Goal: Transaction & Acquisition: Purchase product/service

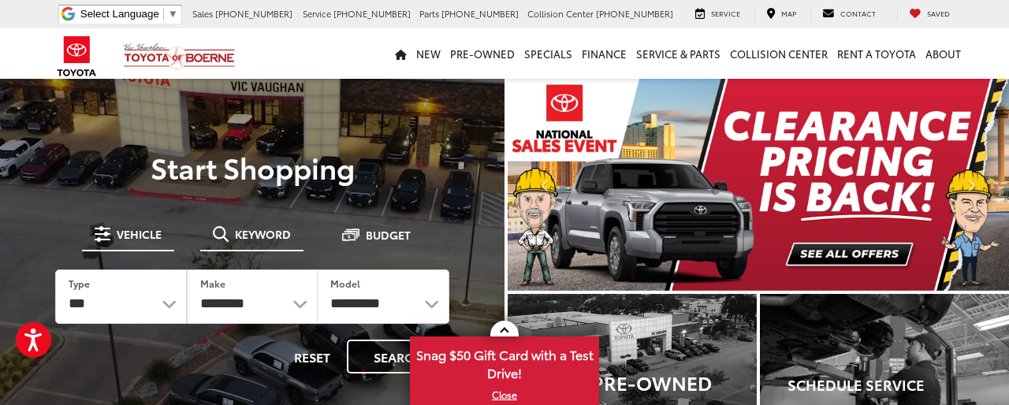
click at [220, 221] on button "Keyword" at bounding box center [251, 234] width 103 height 28
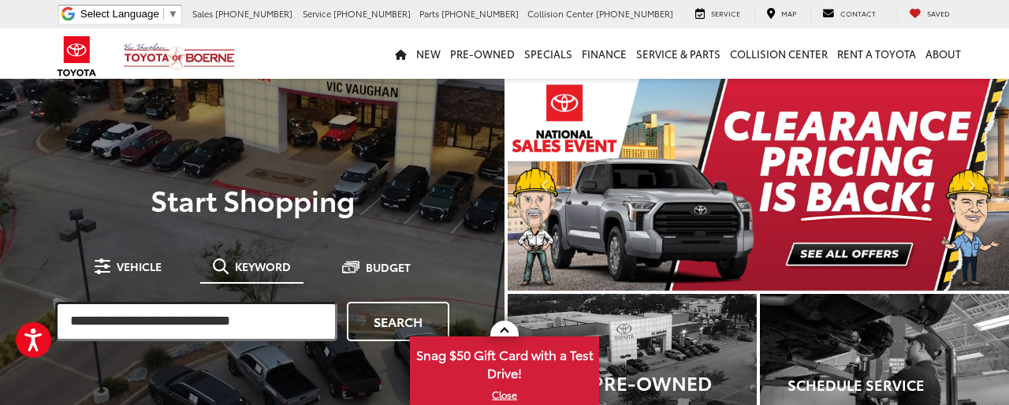
click at [112, 327] on input "search" at bounding box center [196, 321] width 282 height 39
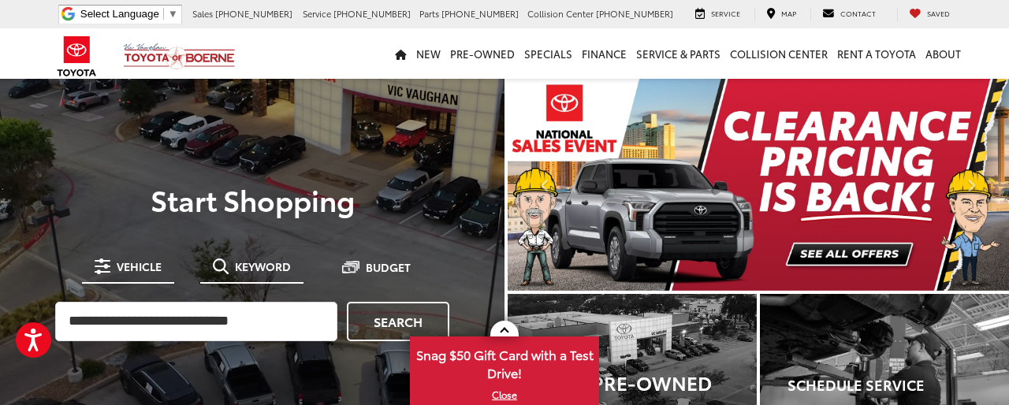
click at [113, 278] on button "Vehicle" at bounding box center [128, 266] width 92 height 28
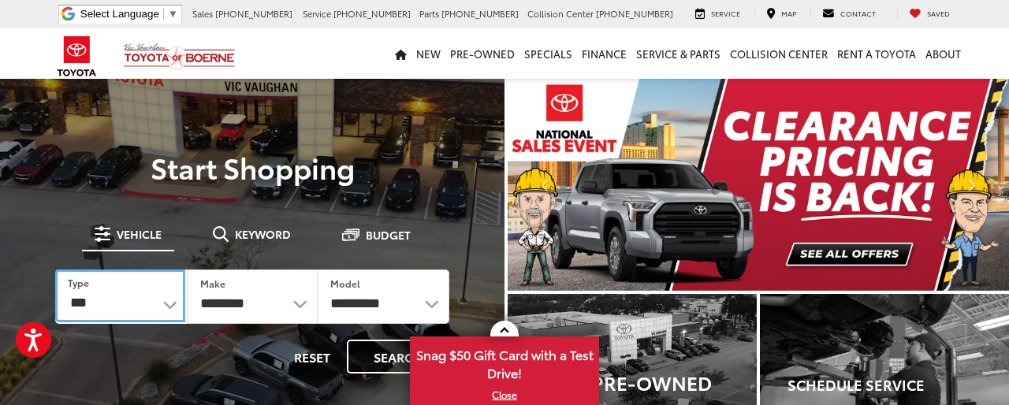
click at [124, 313] on select "*** *** **** *********" at bounding box center [120, 295] width 130 height 53
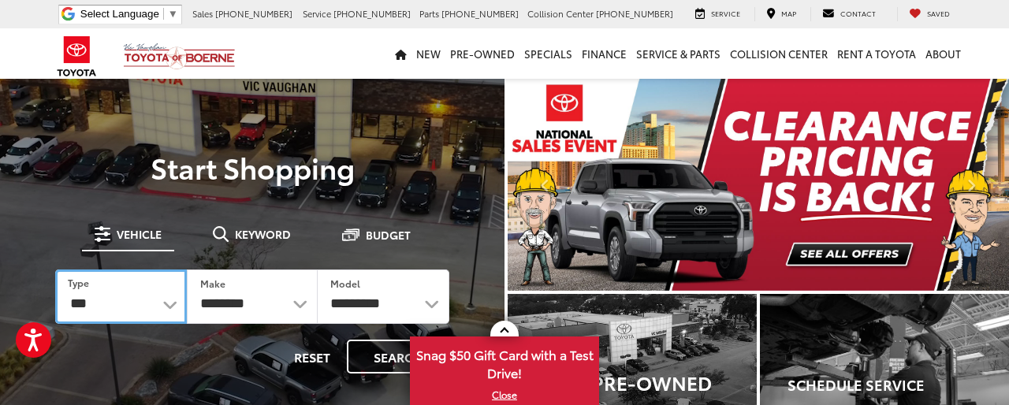
select select "******"
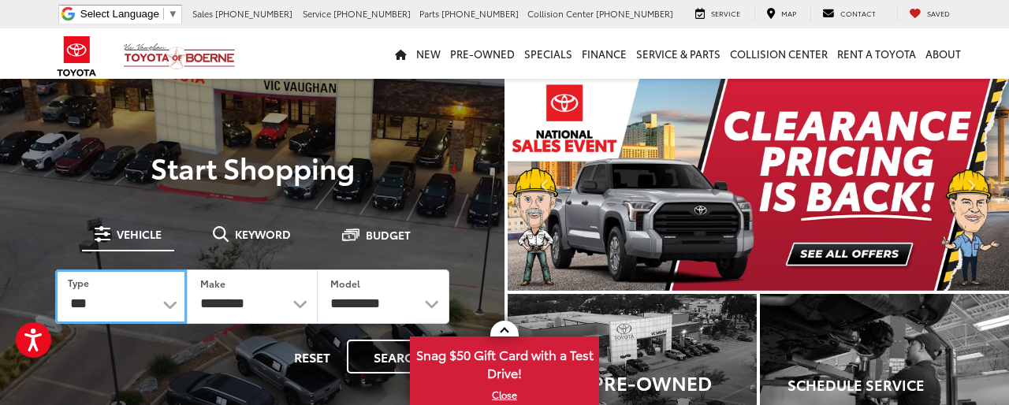
select select "******"
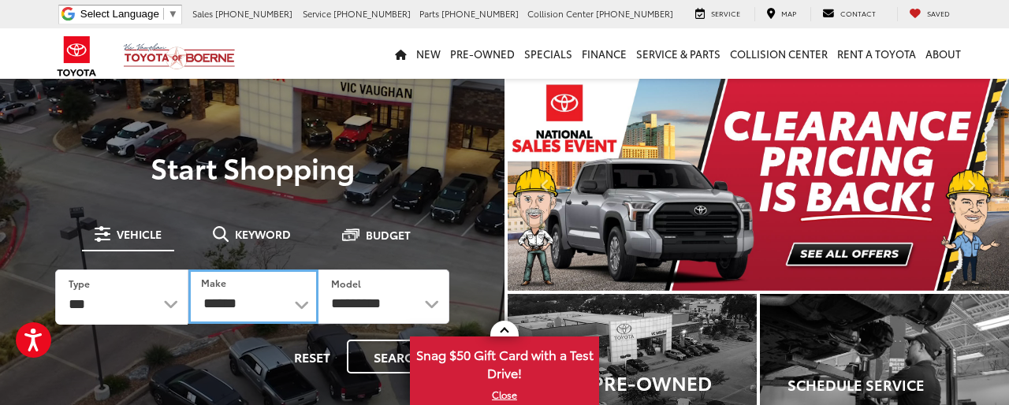
click at [225, 302] on select "******** ******" at bounding box center [253, 296] width 131 height 54
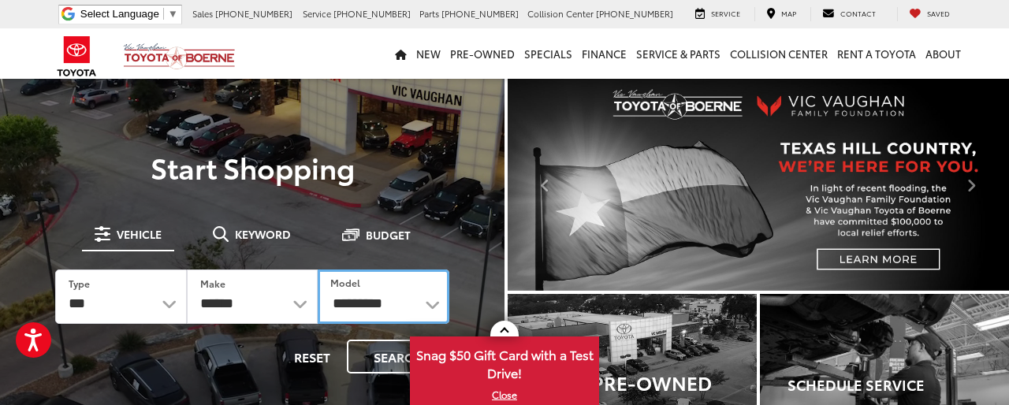
click at [353, 305] on select "**********" at bounding box center [384, 296] width 132 height 54
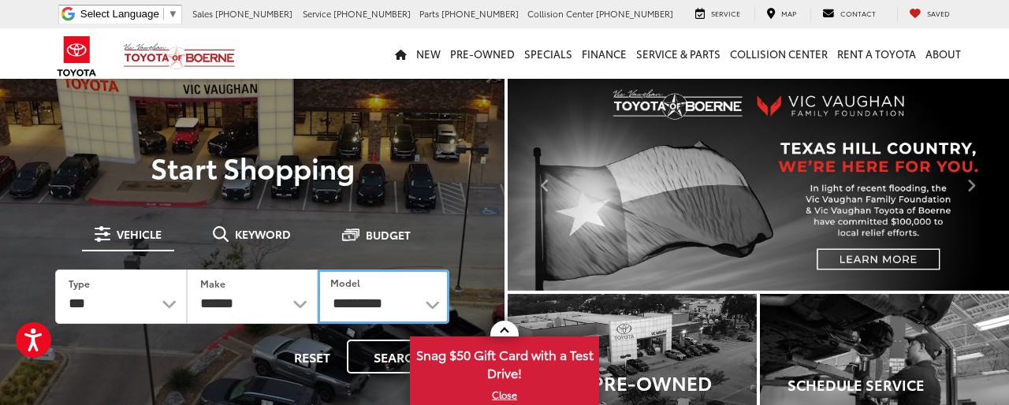
select select "*****"
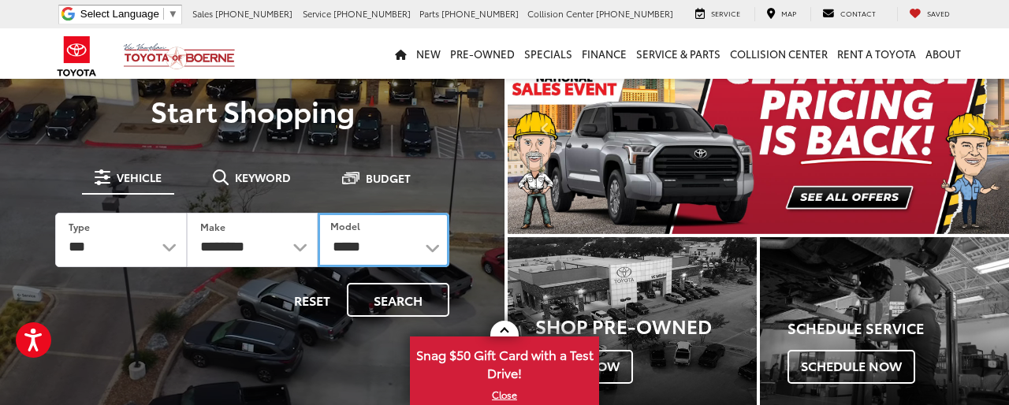
scroll to position [62, 0]
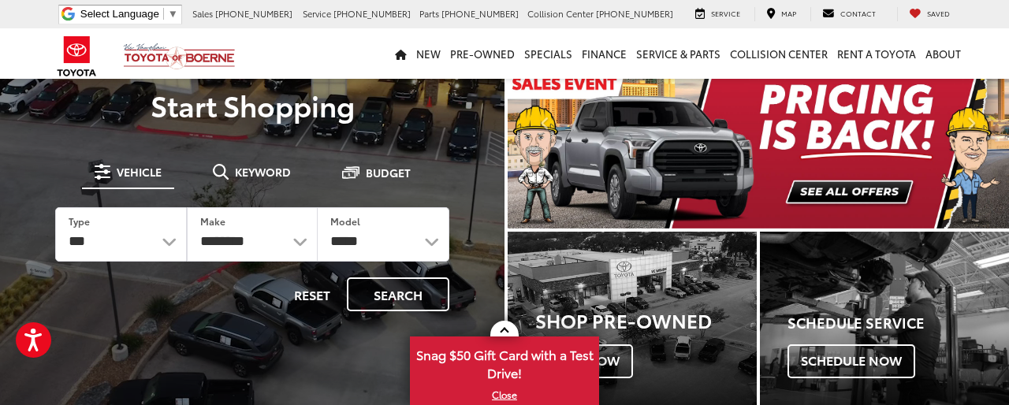
click at [397, 312] on div "**********" at bounding box center [252, 235] width 438 height 198
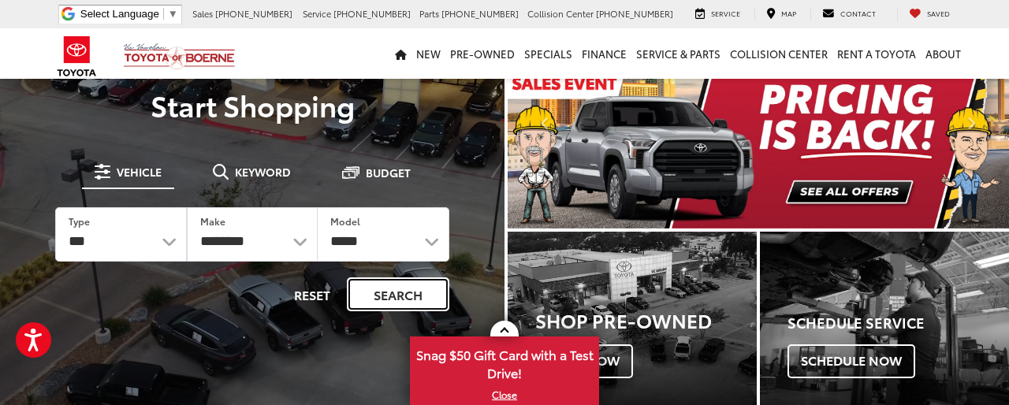
click at [353, 308] on button "Search" at bounding box center [398, 294] width 102 height 34
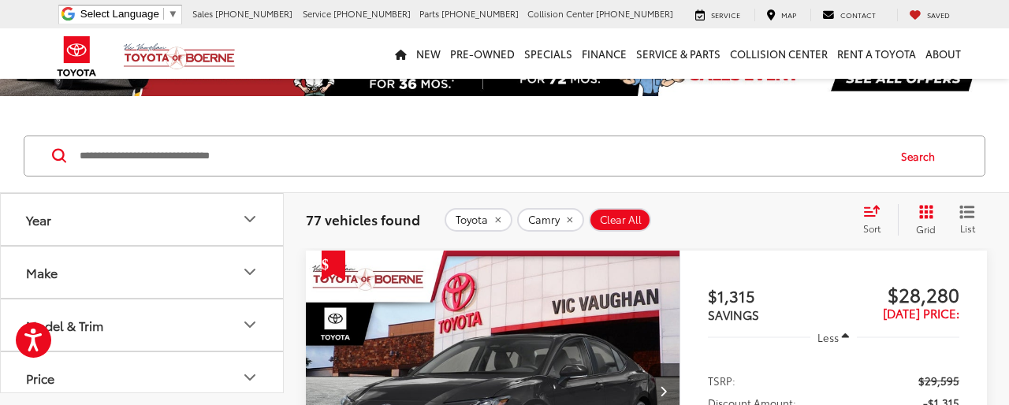
scroll to position [86, 0]
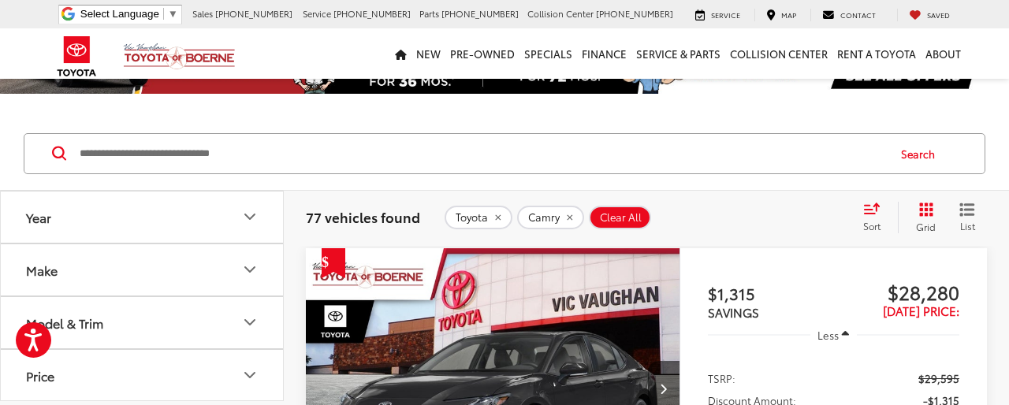
click at [219, 306] on button "Model & Trim" at bounding box center [143, 322] width 284 height 51
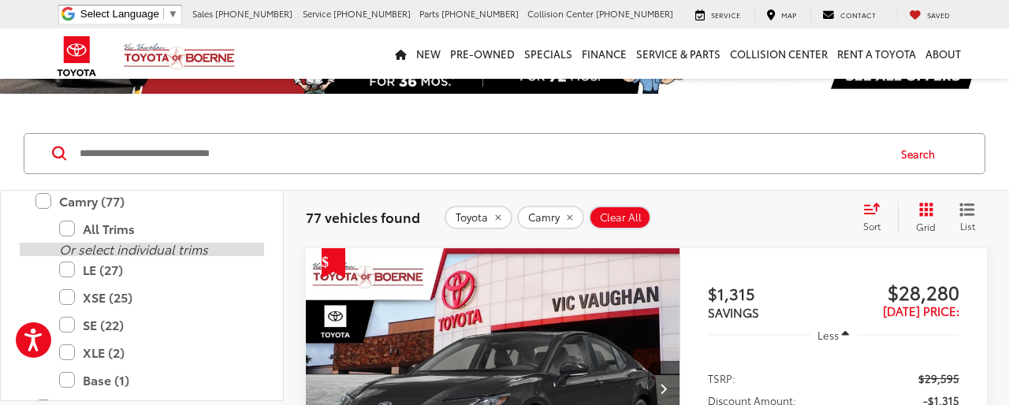
scroll to position [262, 0]
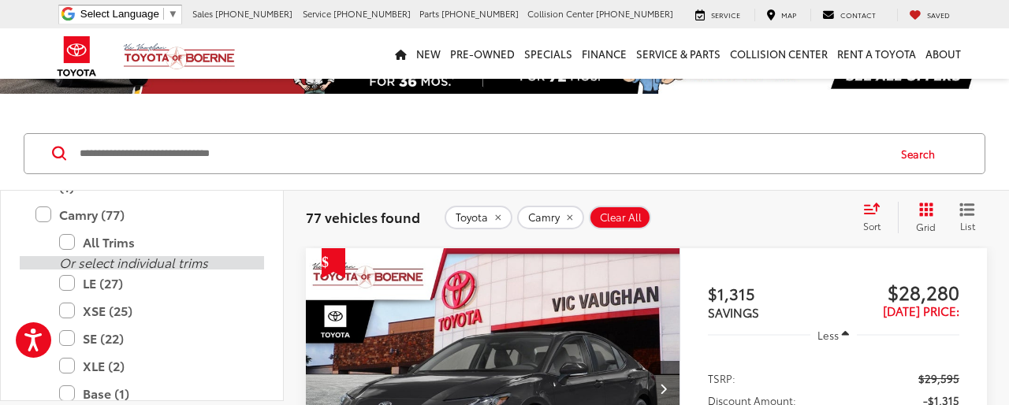
click at [154, 336] on label "SE (22)" at bounding box center [153, 339] width 189 height 28
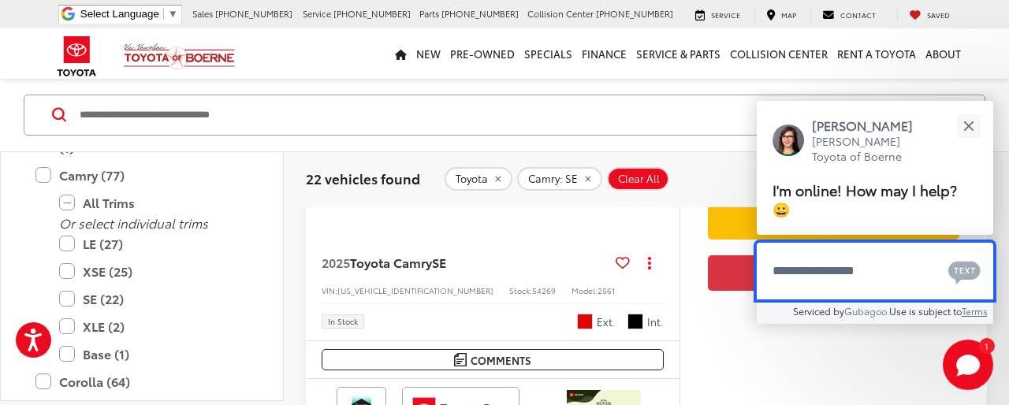
scroll to position [2737, 0]
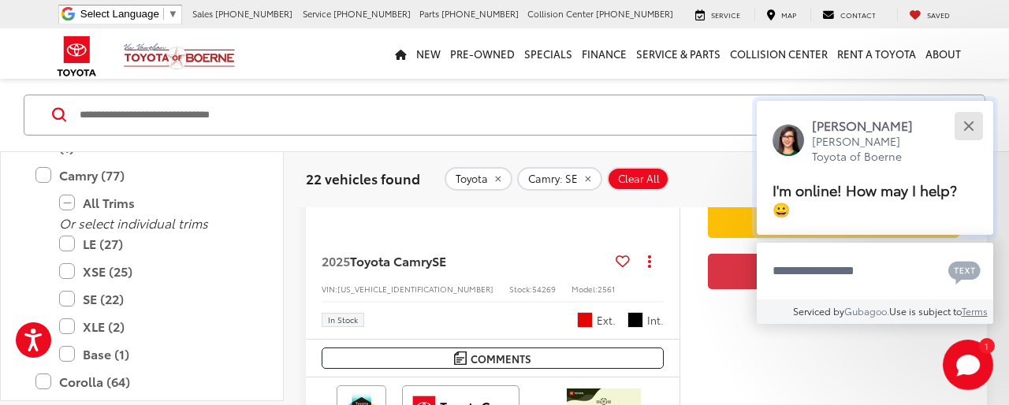
click at [972, 131] on div "Close" at bounding box center [968, 126] width 10 height 10
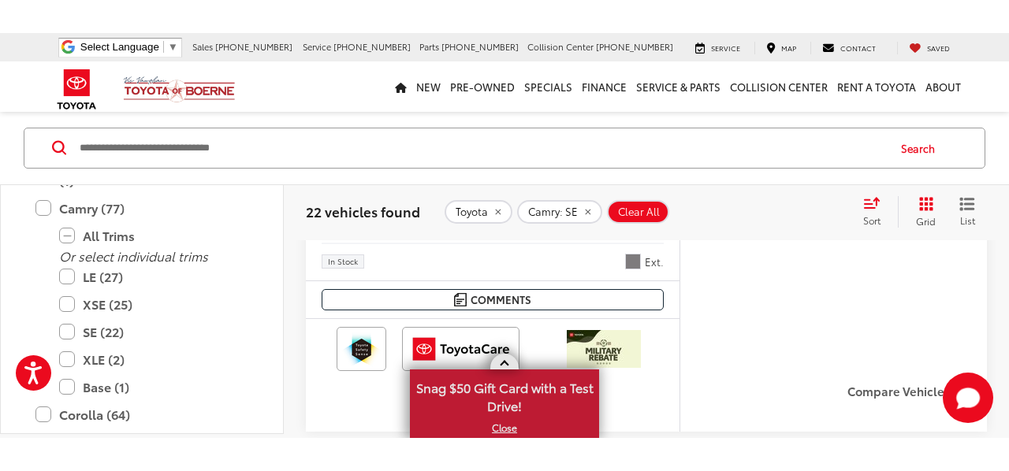
scroll to position [1651, 0]
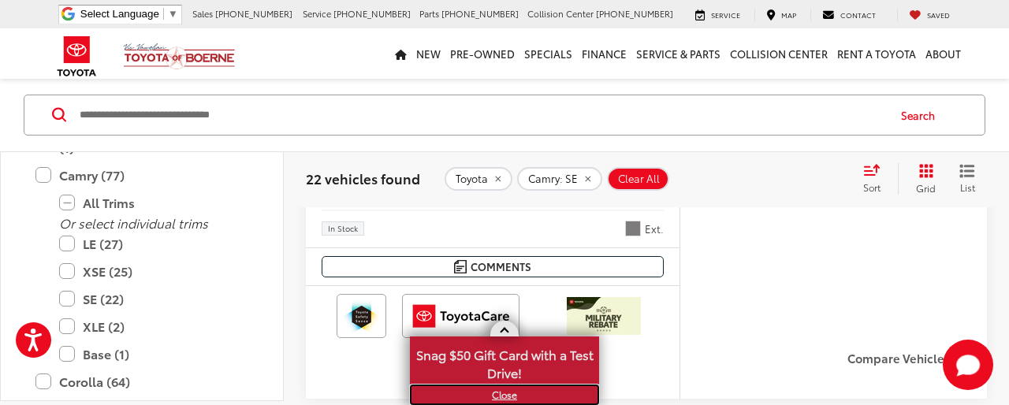
click at [498, 399] on link "X" at bounding box center [504, 394] width 186 height 17
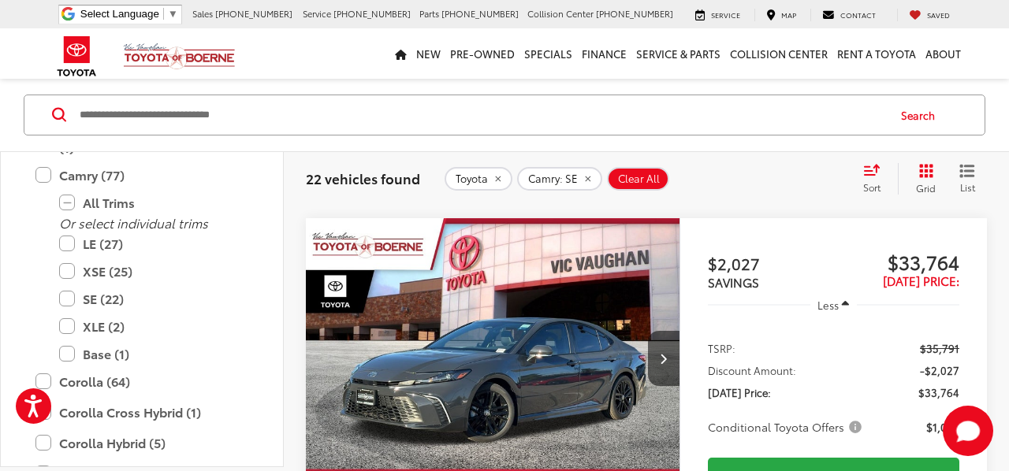
scroll to position [3761, 0]
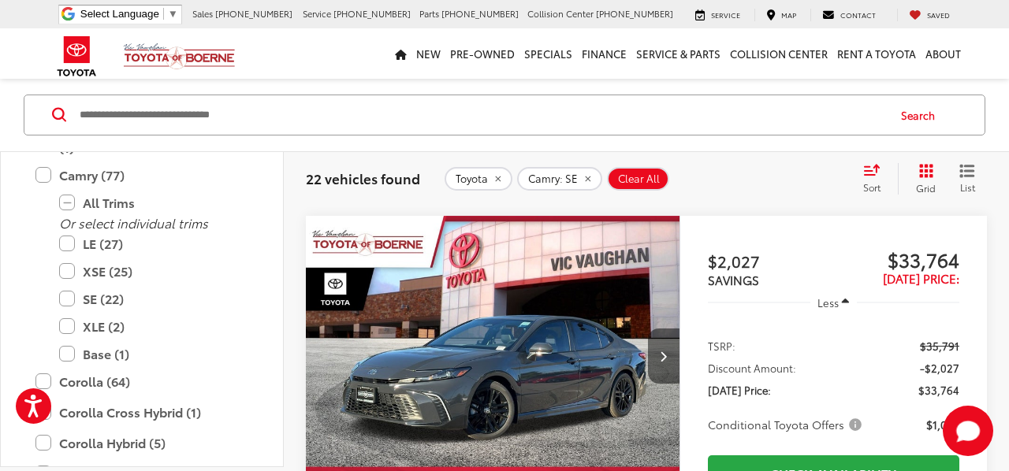
click at [663, 341] on button "Next image" at bounding box center [664, 356] width 32 height 55
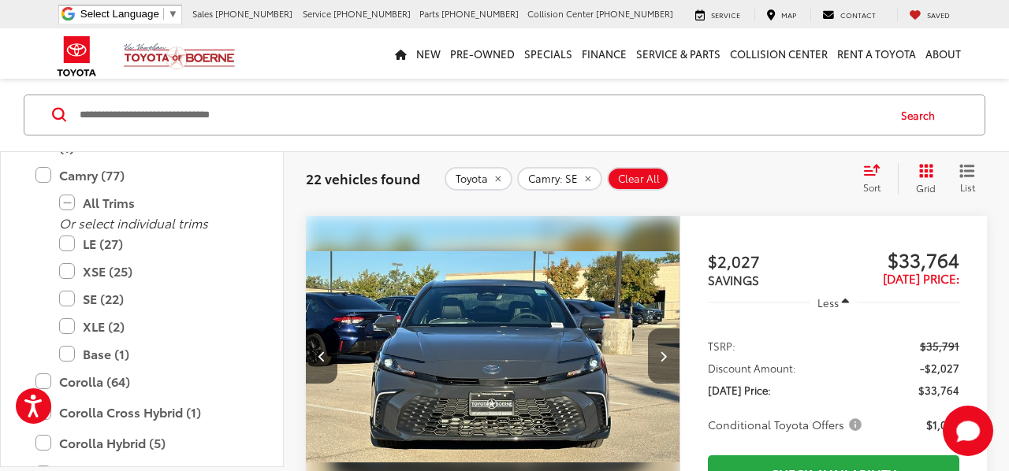
click at [663, 341] on button "Next image" at bounding box center [664, 356] width 32 height 55
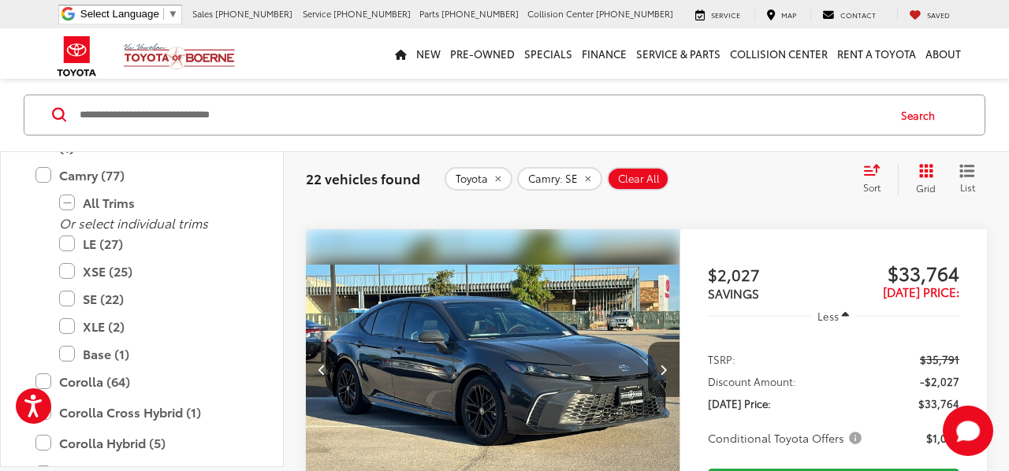
scroll to position [3780, 0]
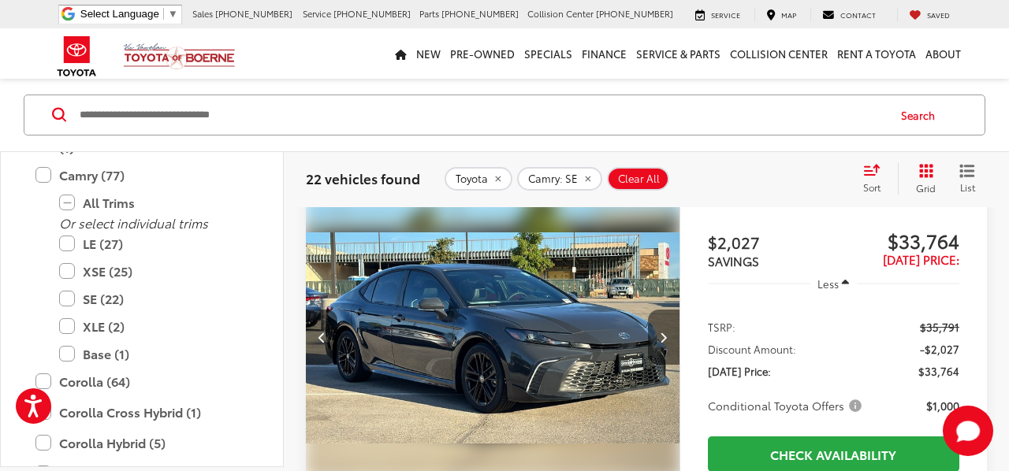
click at [657, 344] on button "Next image" at bounding box center [664, 337] width 32 height 55
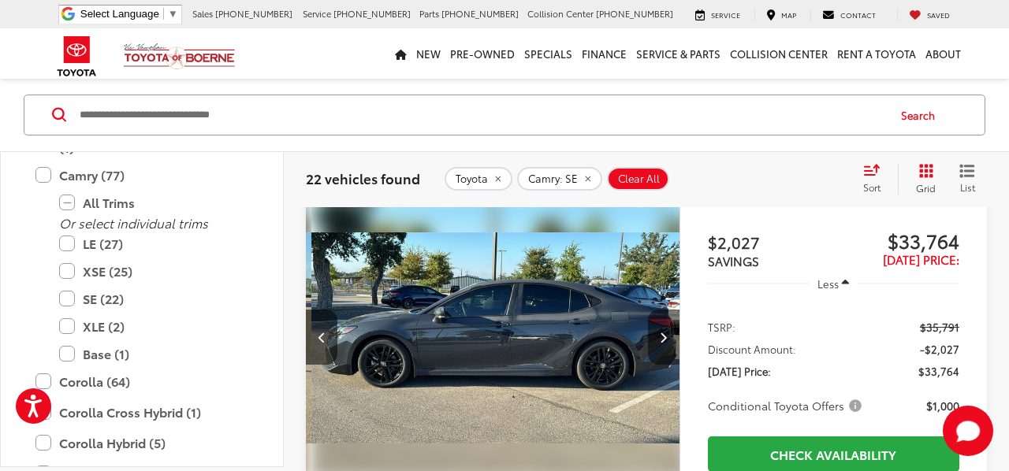
scroll to position [0, 1128]
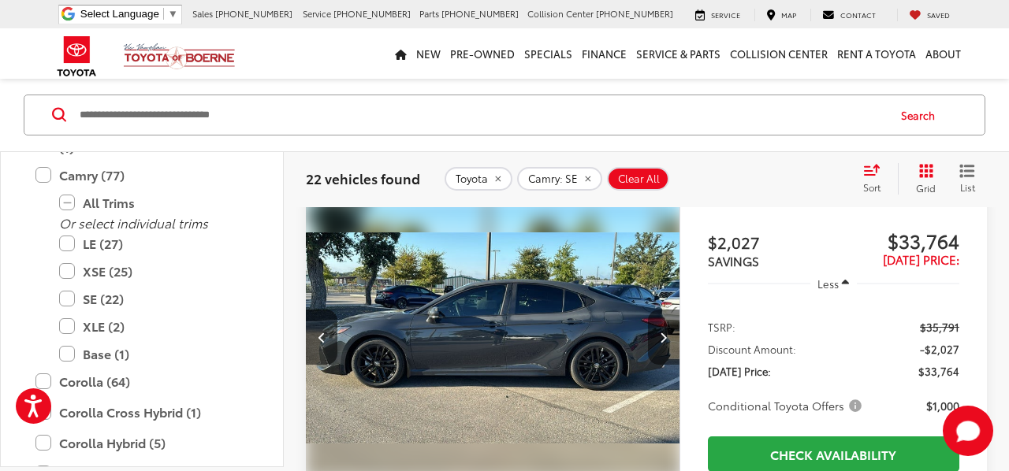
click at [657, 344] on button "Next image" at bounding box center [664, 337] width 32 height 55
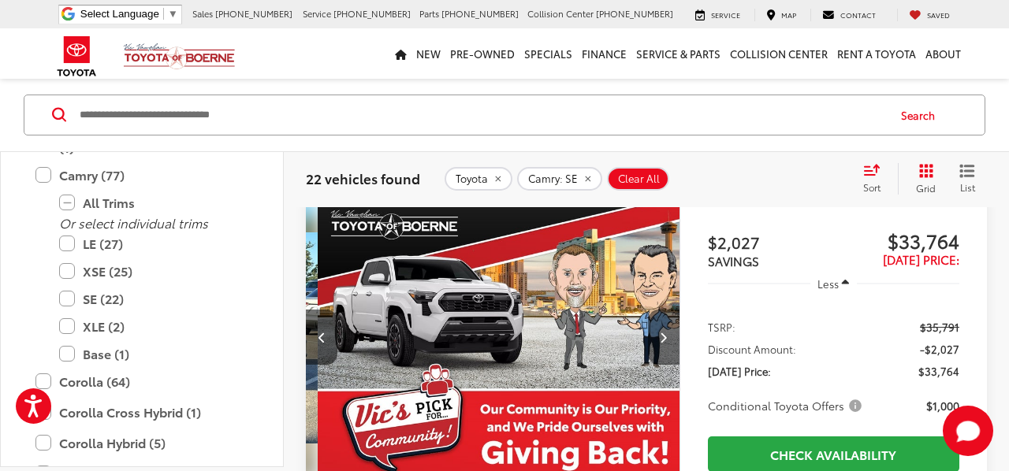
scroll to position [0, 1503]
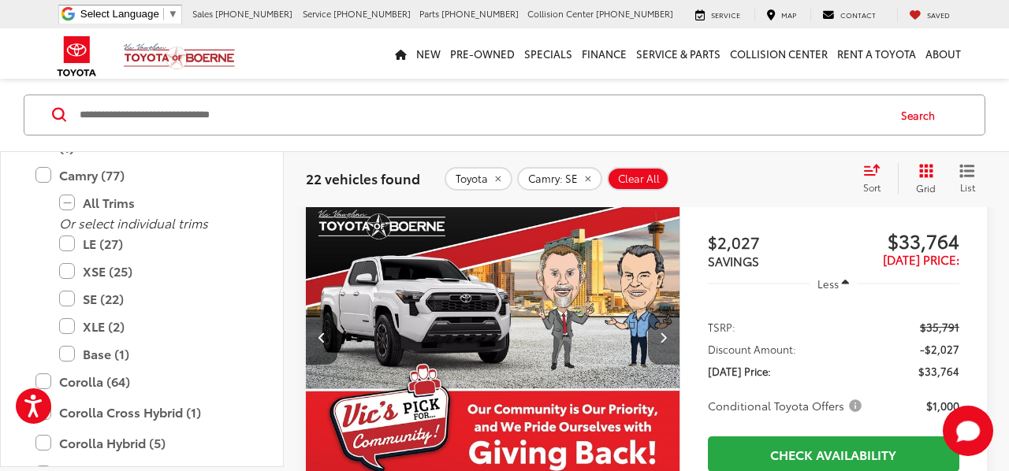
click at [657, 344] on button "Next image" at bounding box center [664, 337] width 32 height 55
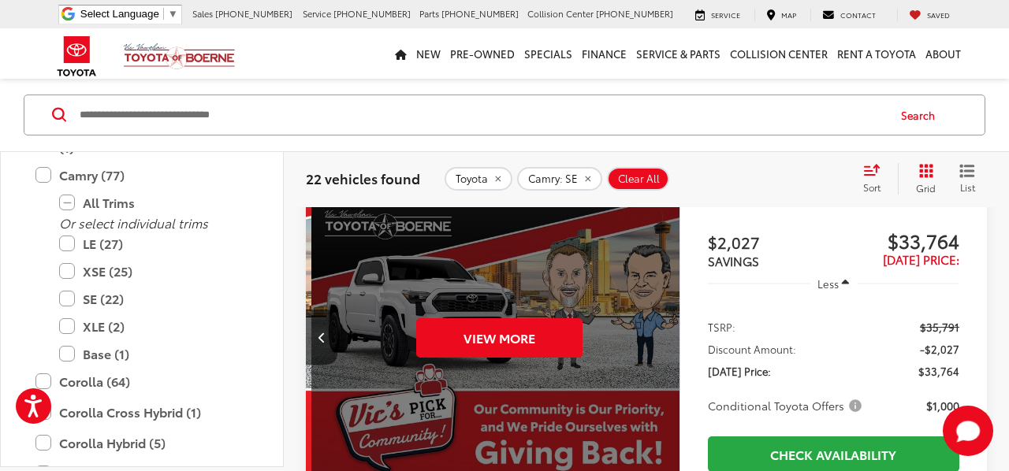
scroll to position [0, 1879]
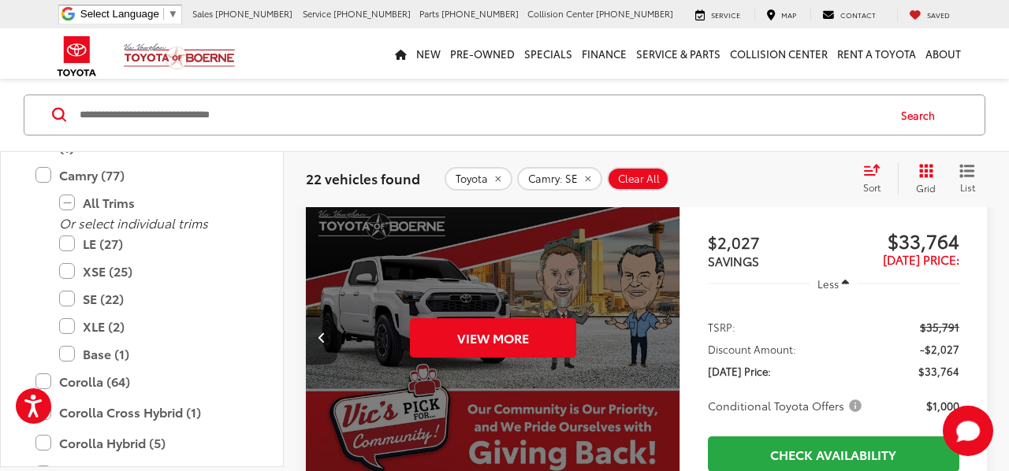
click at [326, 333] on button "Previous image" at bounding box center [322, 337] width 32 height 55
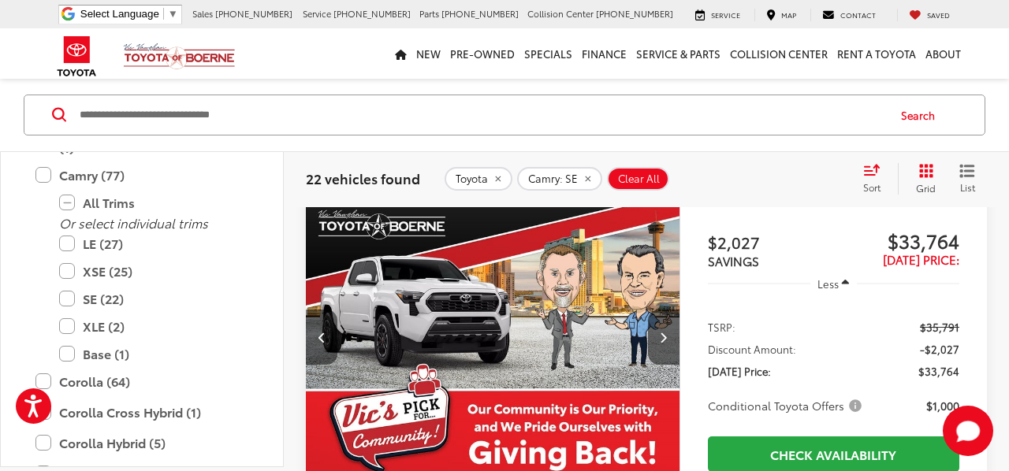
click at [326, 333] on button "Previous image" at bounding box center [322, 337] width 32 height 55
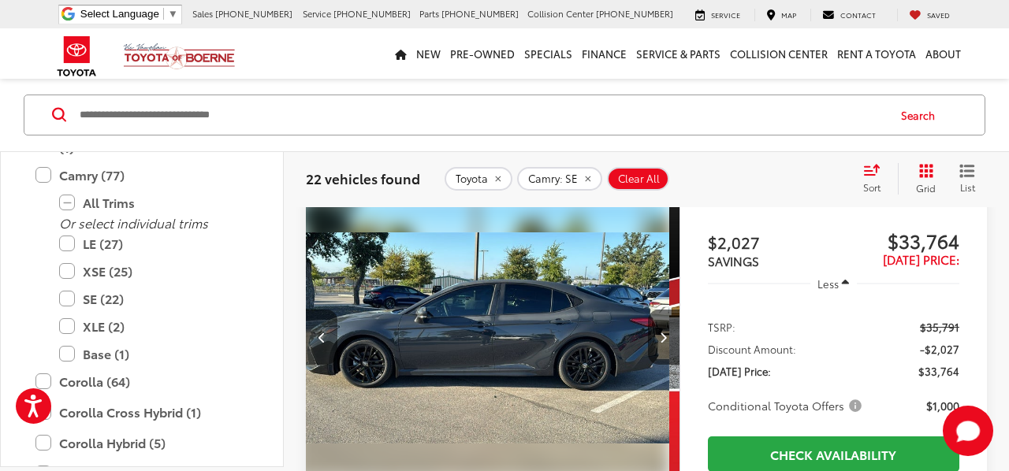
scroll to position [0, 1128]
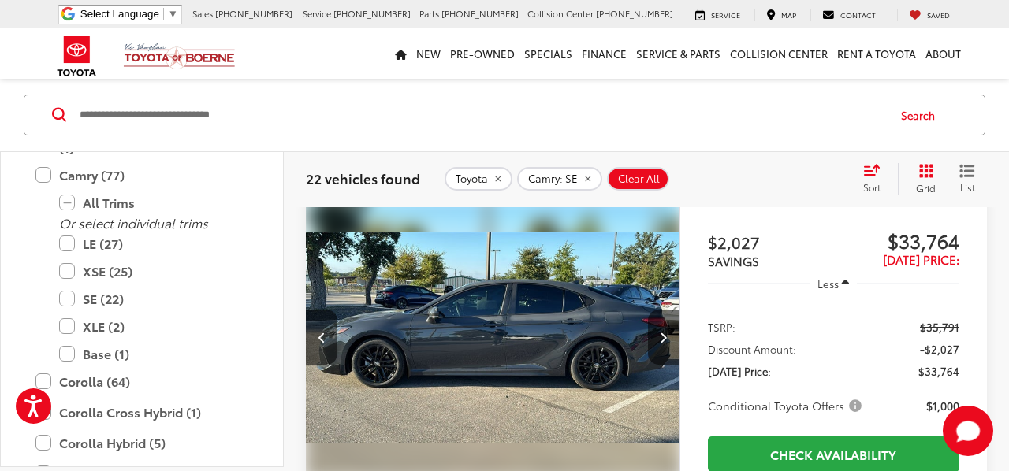
click at [545, 301] on img "2025 Toyota Camry SE 3" at bounding box center [493, 338] width 376 height 282
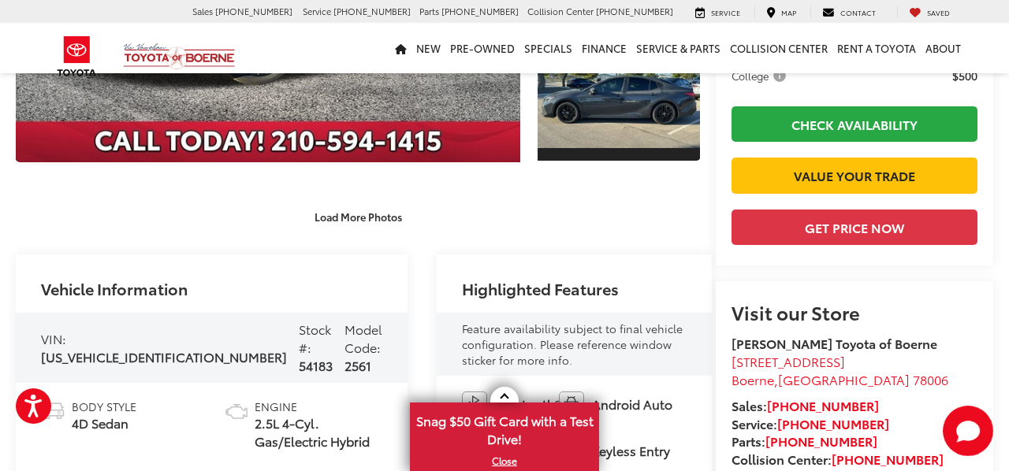
scroll to position [259, 0]
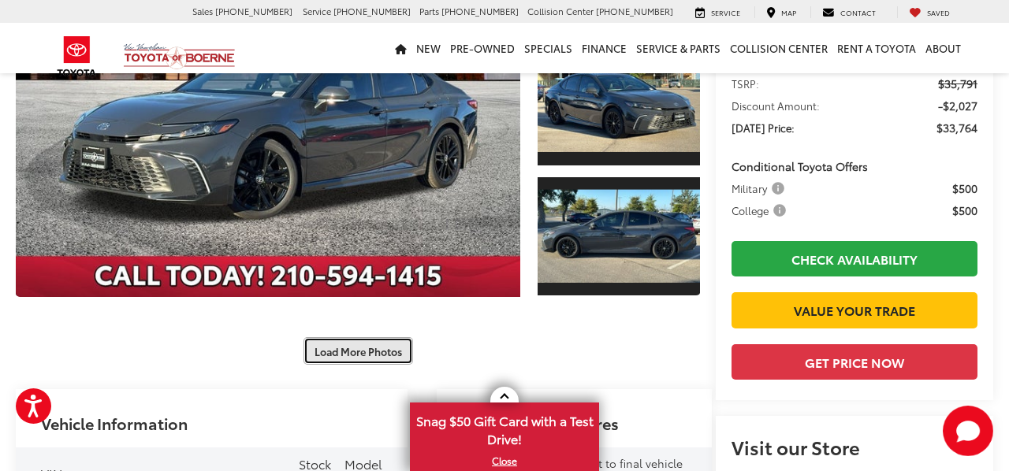
click at [357, 337] on button "Load More Photos" at bounding box center [358, 351] width 110 height 28
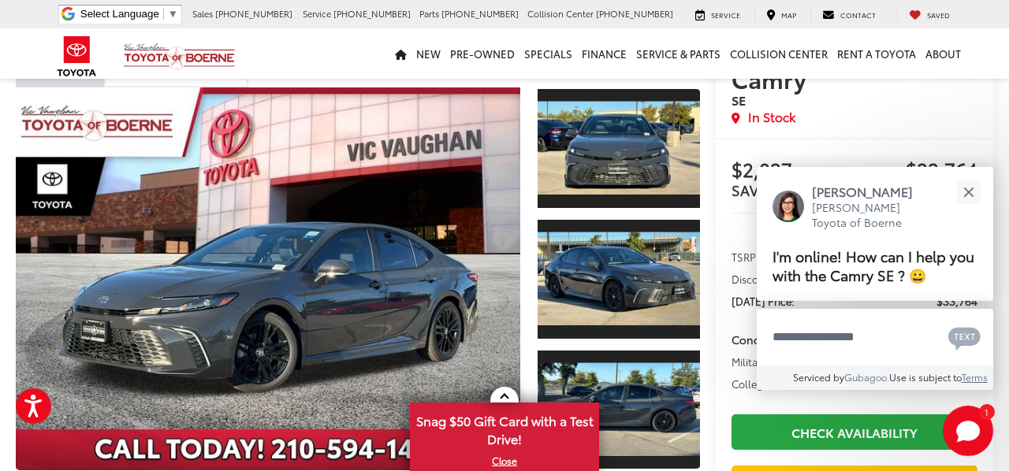
scroll to position [82, 0]
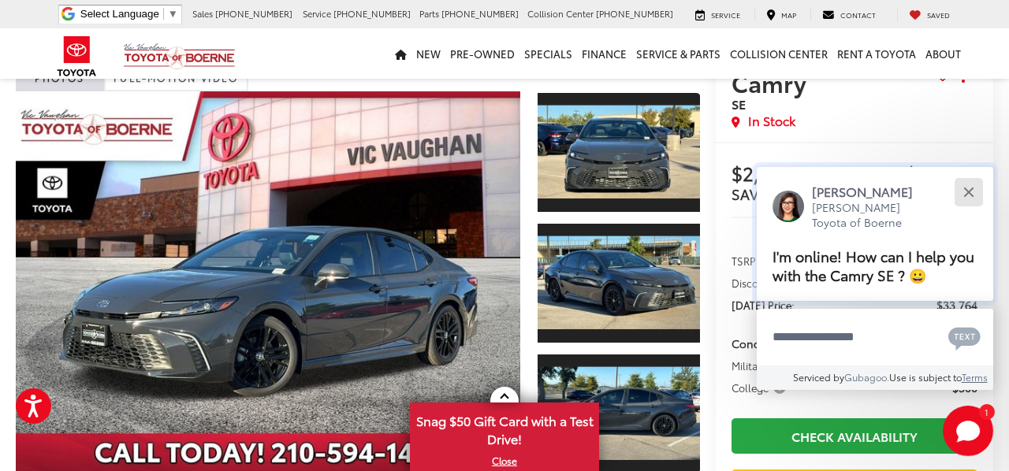
click at [973, 195] on button "Close" at bounding box center [968, 192] width 34 height 34
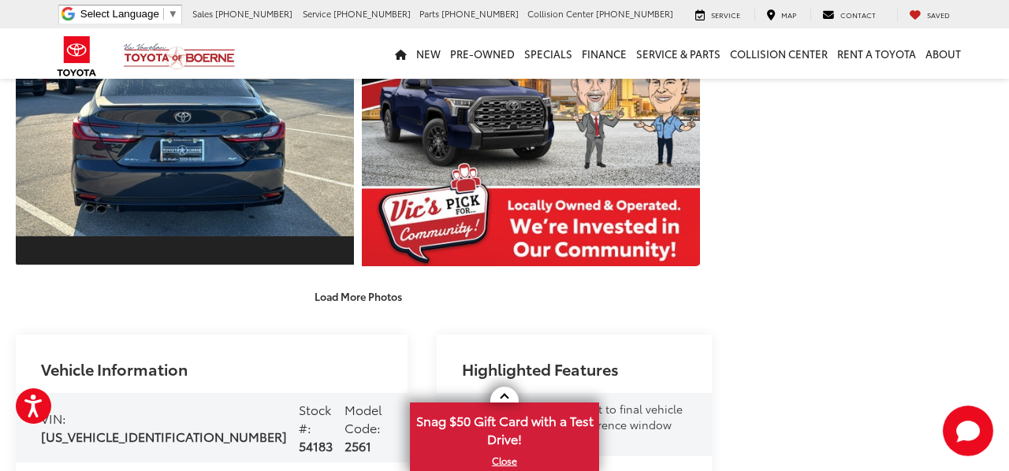
scroll to position [825, 0]
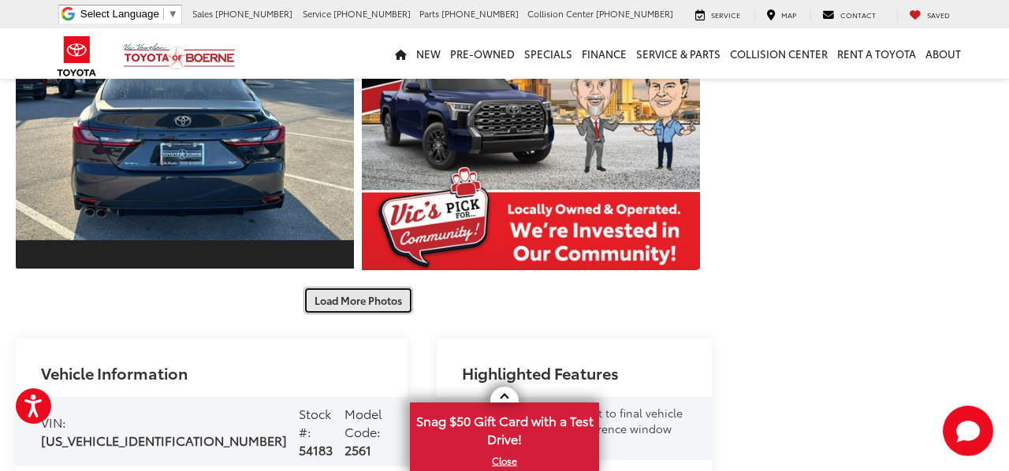
click at [352, 288] on button "Load More Photos" at bounding box center [358, 301] width 110 height 28
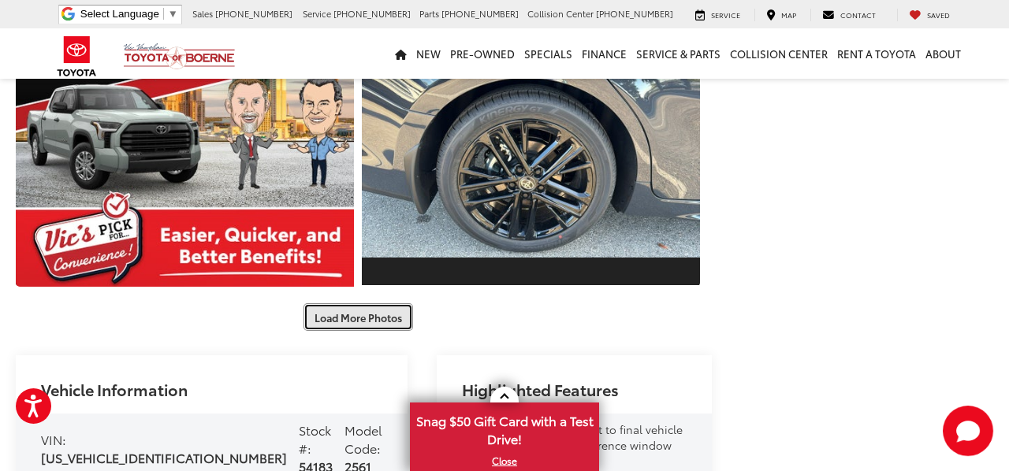
scroll to position [1337, 0]
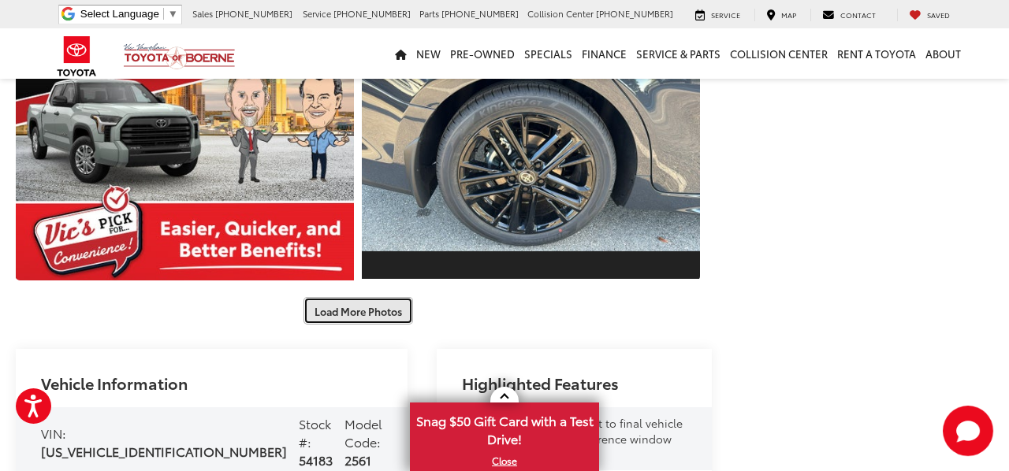
click at [316, 297] on button "Load More Photos" at bounding box center [358, 311] width 110 height 28
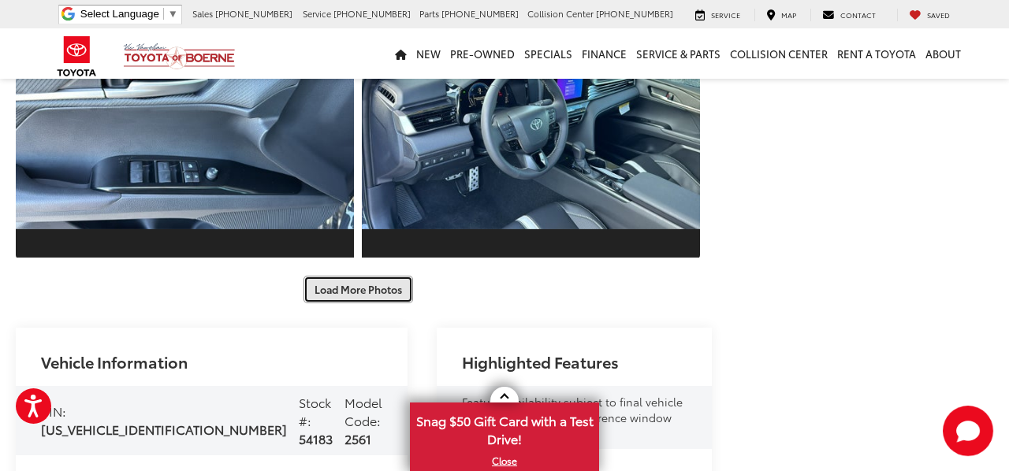
scroll to position [1897, 0]
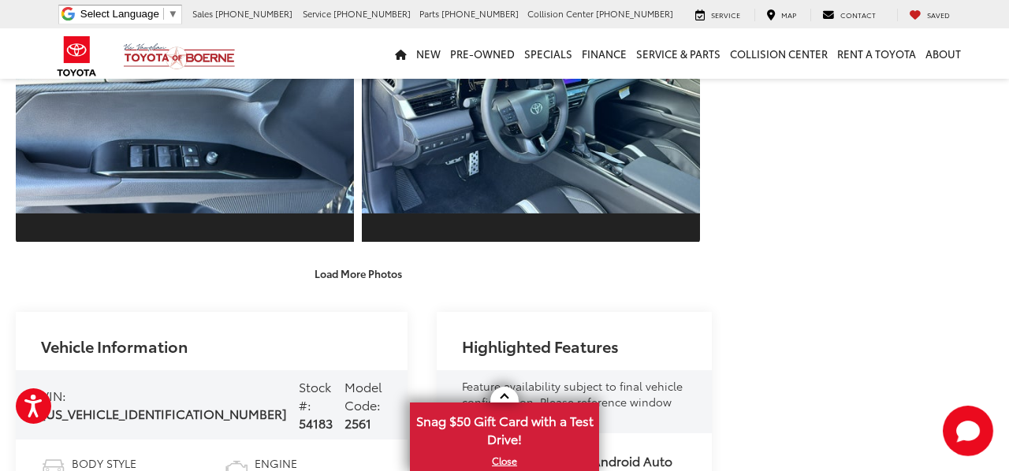
click at [363, 245] on div "Vic Vaughan Toyota of Boerne New Vehicles 2025 Toyota Camry SE Confirm Availabi…" at bounding box center [504, 450] width 1009 height 4539
click at [369, 238] on div "Vic Vaughan Toyota of Boerne New Vehicles 2025 Toyota Camry SE Confirm Availabi…" at bounding box center [504, 450] width 1009 height 4539
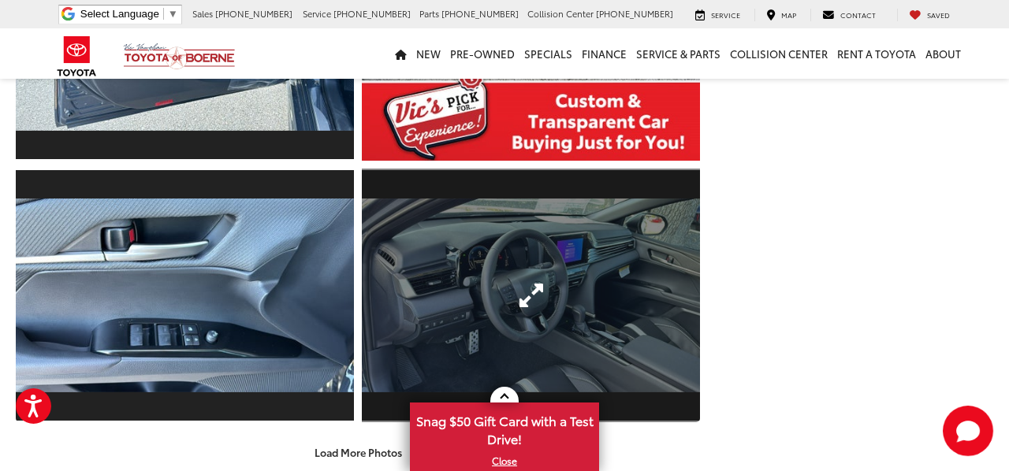
scroll to position [1722, 0]
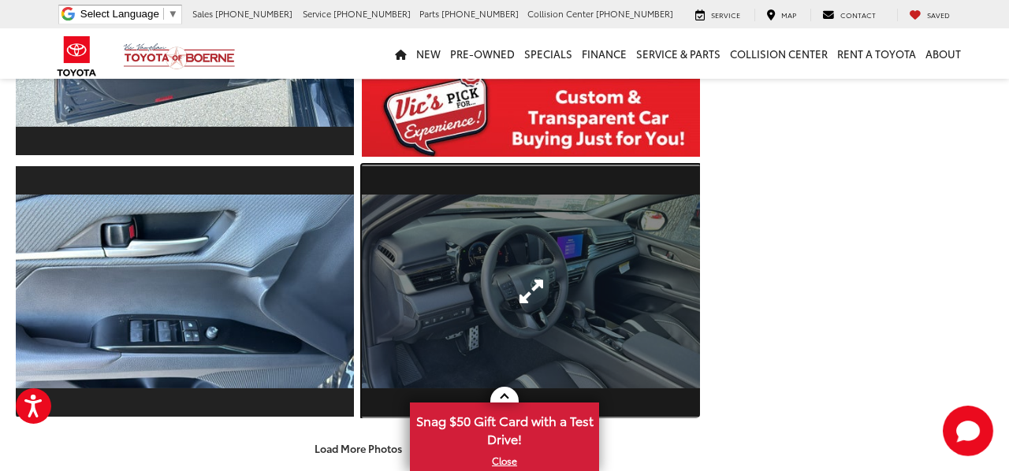
click at [470, 303] on link "Expand Photo 15" at bounding box center [531, 292] width 338 height 254
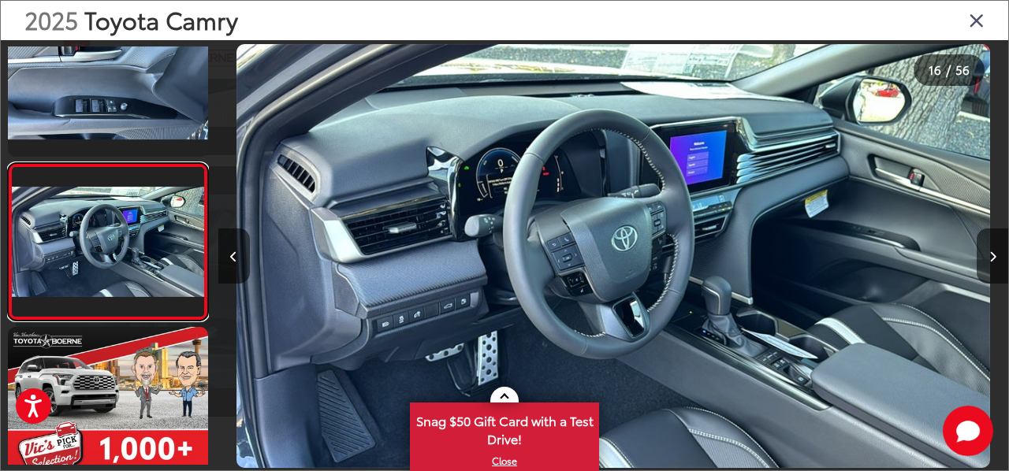
scroll to position [2258, 0]
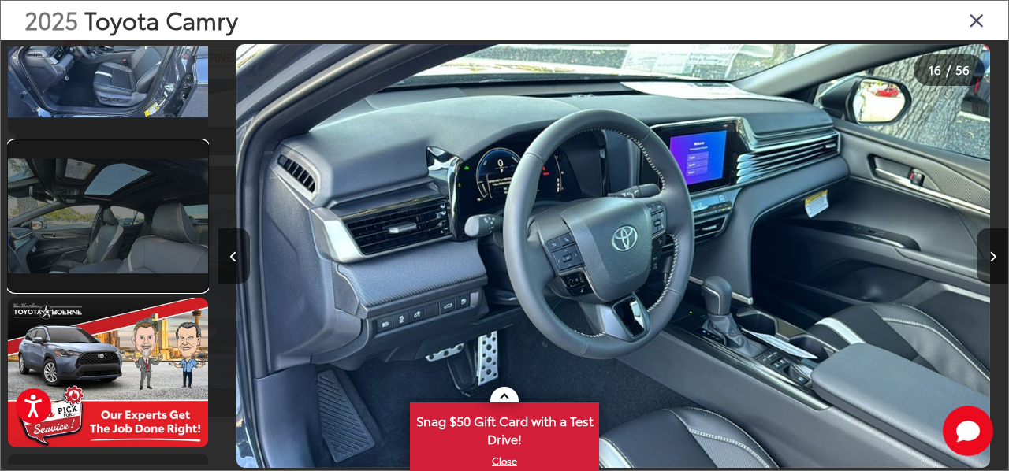
click at [178, 167] on link at bounding box center [108, 216] width 200 height 150
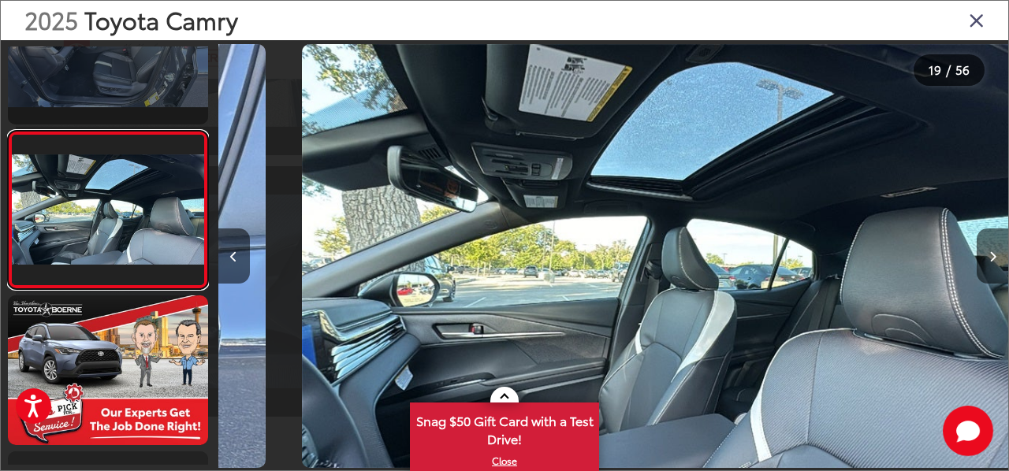
scroll to position [0, 14217]
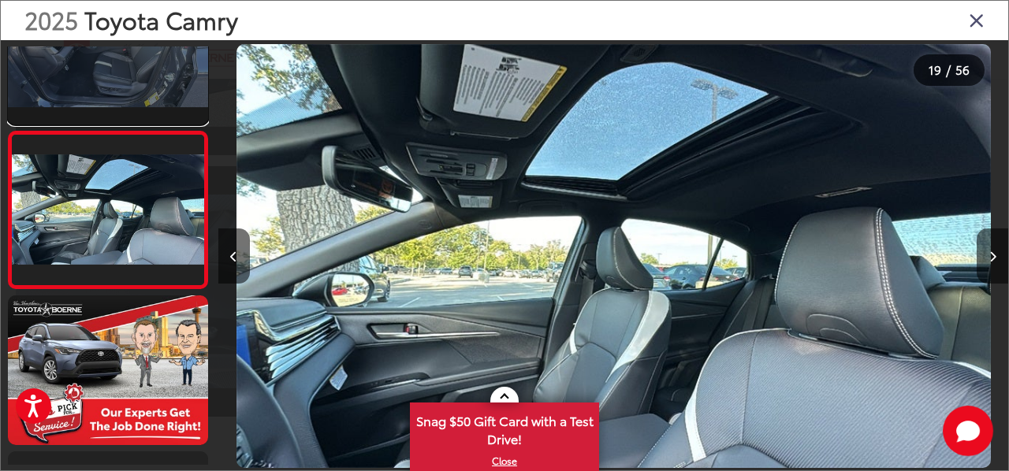
click at [177, 113] on link at bounding box center [108, 50] width 200 height 150
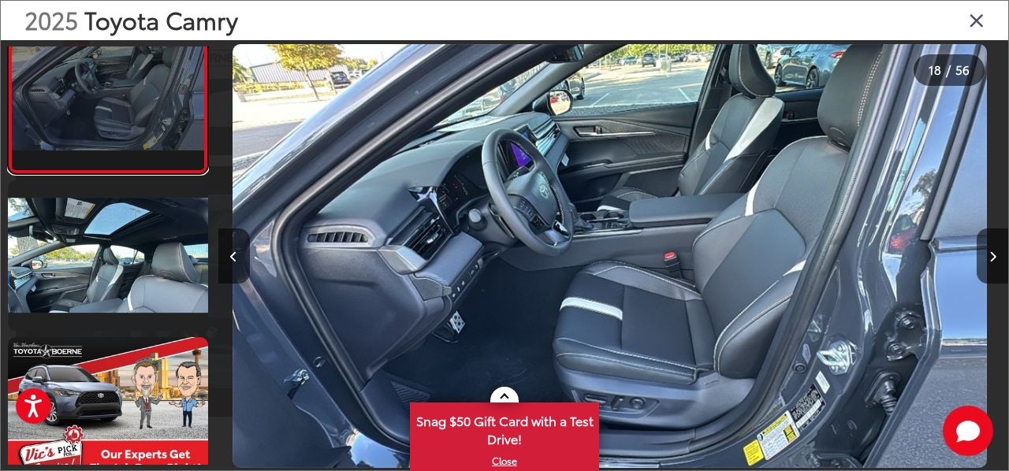
scroll to position [0, 13428]
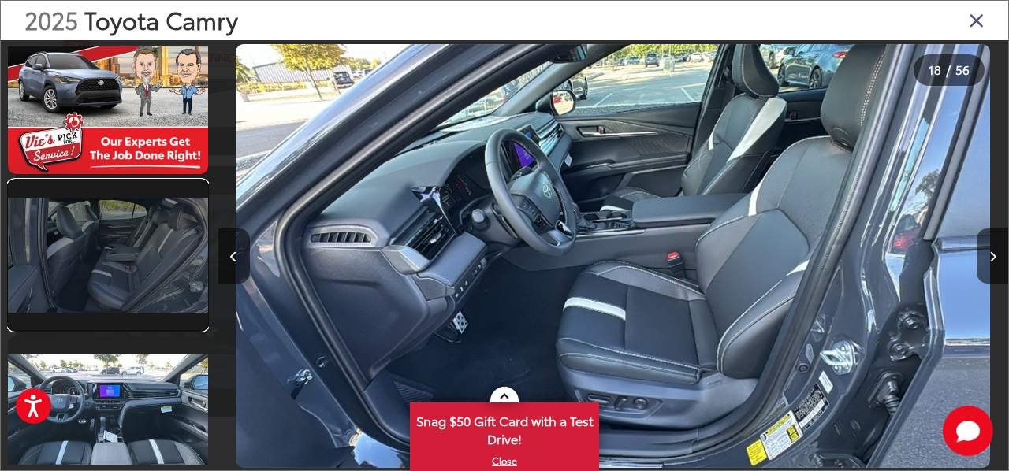
click at [75, 212] on link at bounding box center [108, 255] width 200 height 150
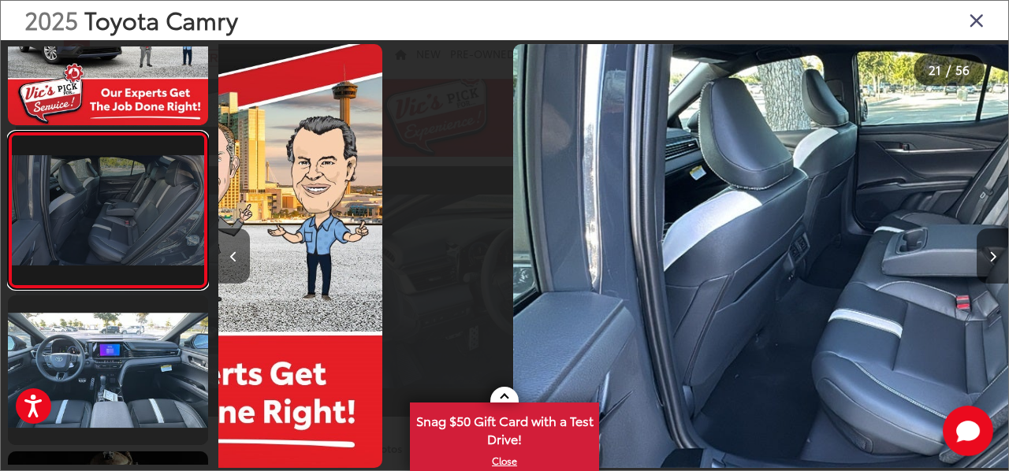
scroll to position [0, 0]
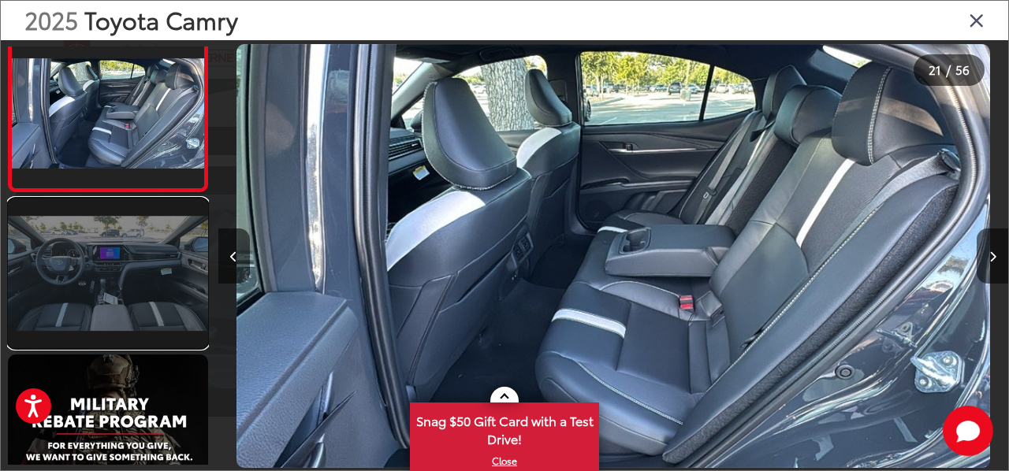
click at [91, 243] on link at bounding box center [108, 274] width 200 height 150
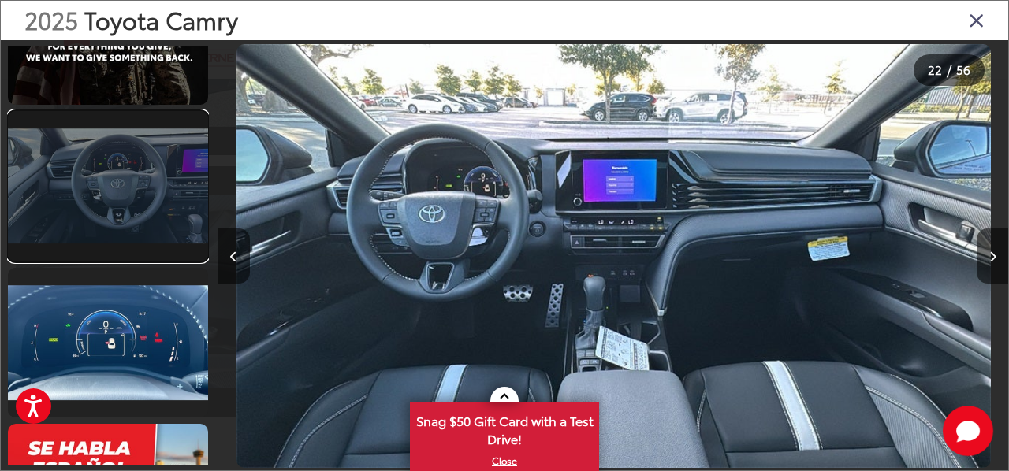
click at [115, 232] on link at bounding box center [108, 186] width 200 height 150
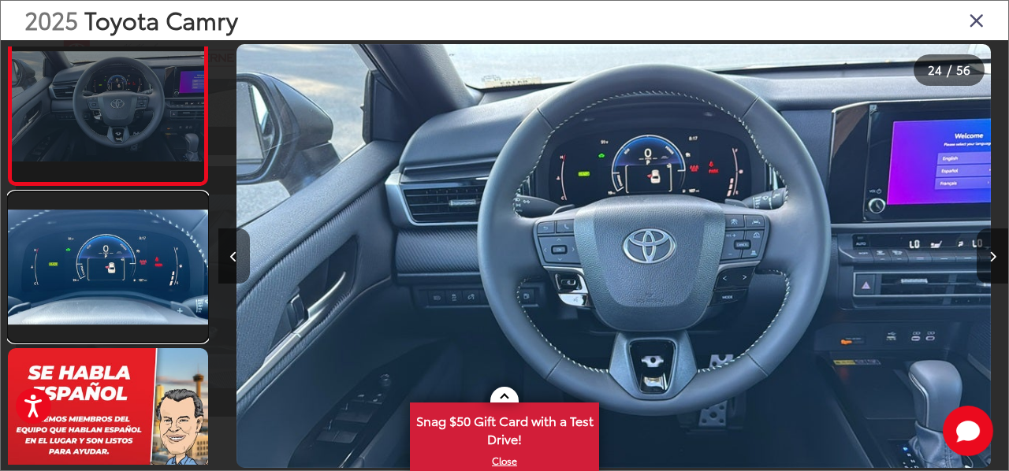
click at [92, 248] on link at bounding box center [108, 267] width 200 height 150
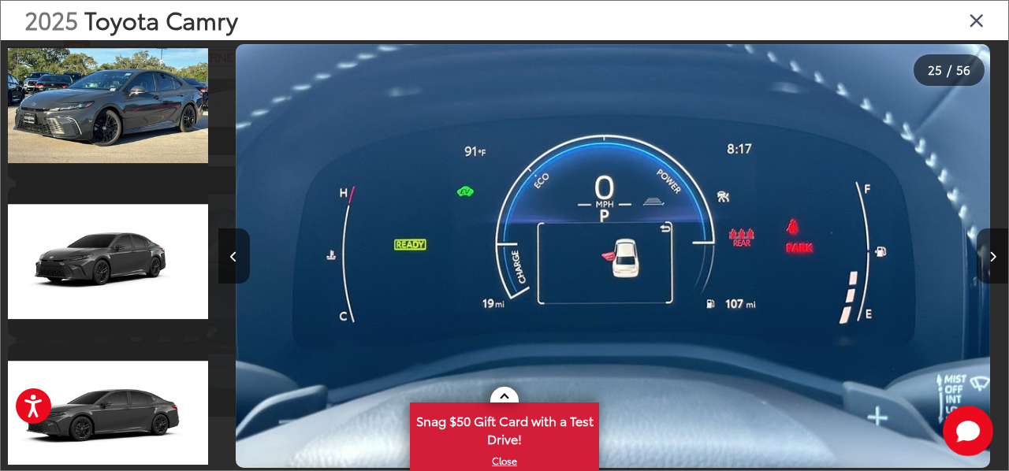
drag, startPoint x: 974, startPoint y: 46, endPoint x: 976, endPoint y: 35, distance: 11.1
click at [974, 46] on div at bounding box center [909, 256] width 198 height 432
click at [976, 30] on icon "Close gallery" at bounding box center [976, 19] width 16 height 20
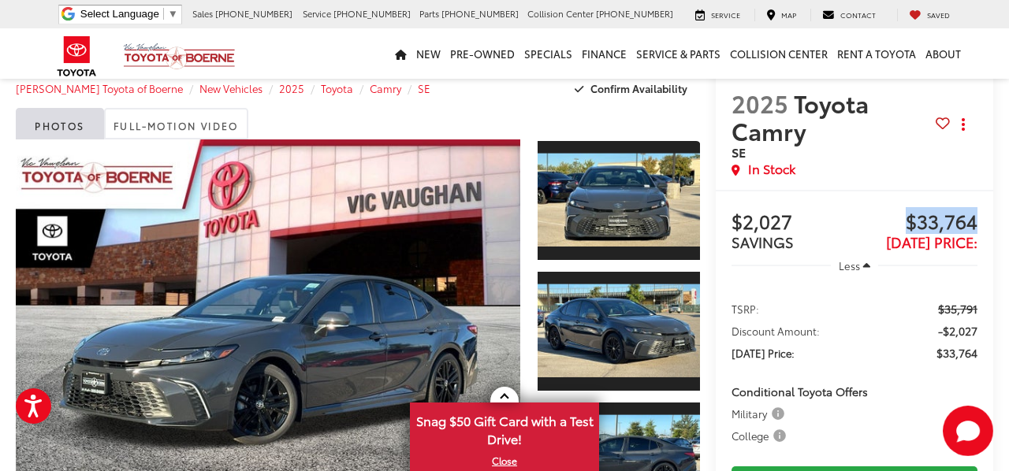
drag, startPoint x: 904, startPoint y: 186, endPoint x: 1008, endPoint y: 205, distance: 105.7
drag, startPoint x: 962, startPoint y: 199, endPoint x: 894, endPoint y: 199, distance: 67.8
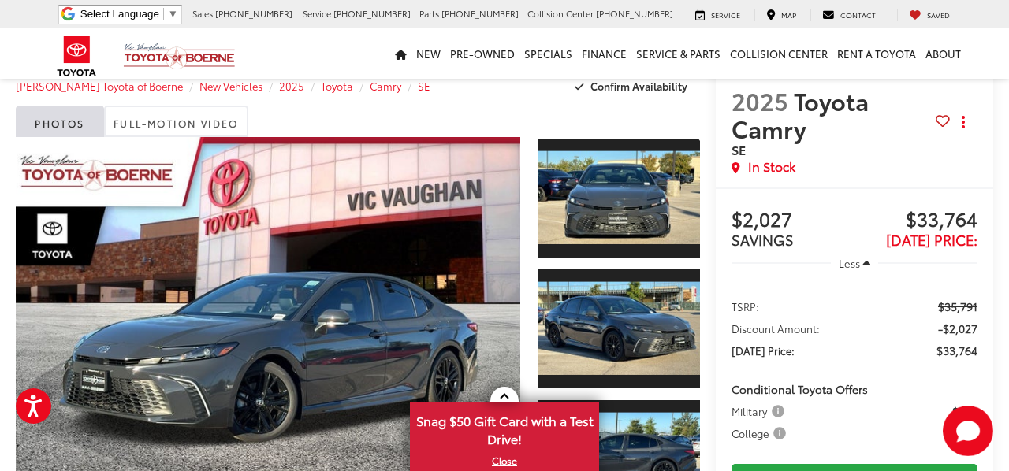
click at [894, 209] on span "$33,764" at bounding box center [915, 221] width 123 height 24
click at [218, 86] on span "New Vehicles" at bounding box center [230, 86] width 63 height 14
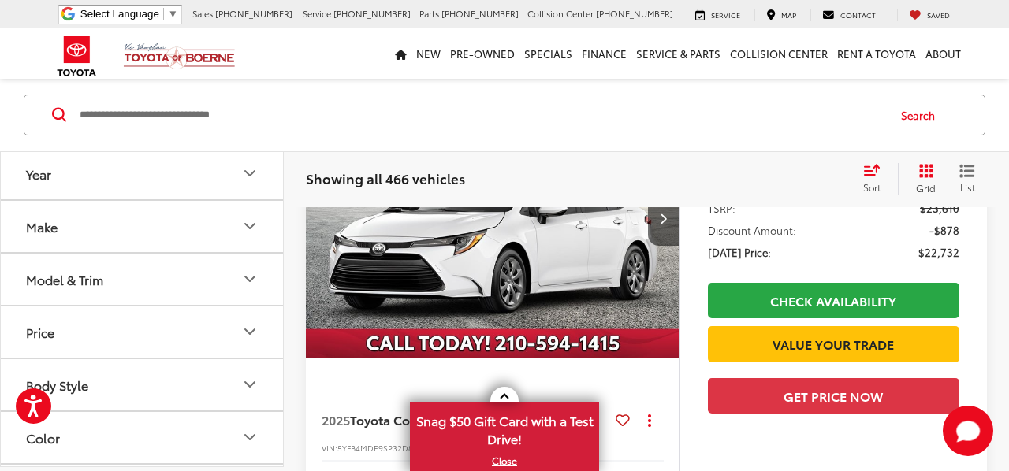
scroll to position [257, 0]
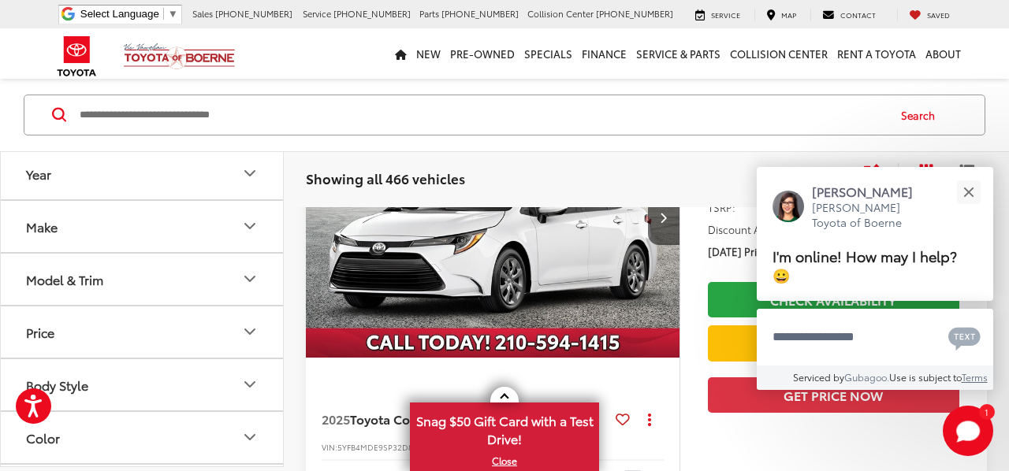
click at [250, 222] on icon "Make" at bounding box center [249, 226] width 19 height 19
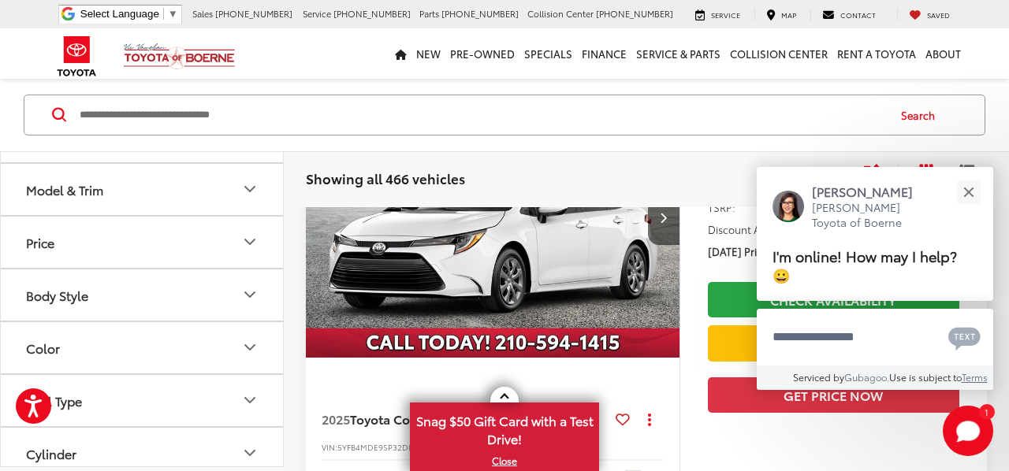
scroll to position [98, 0]
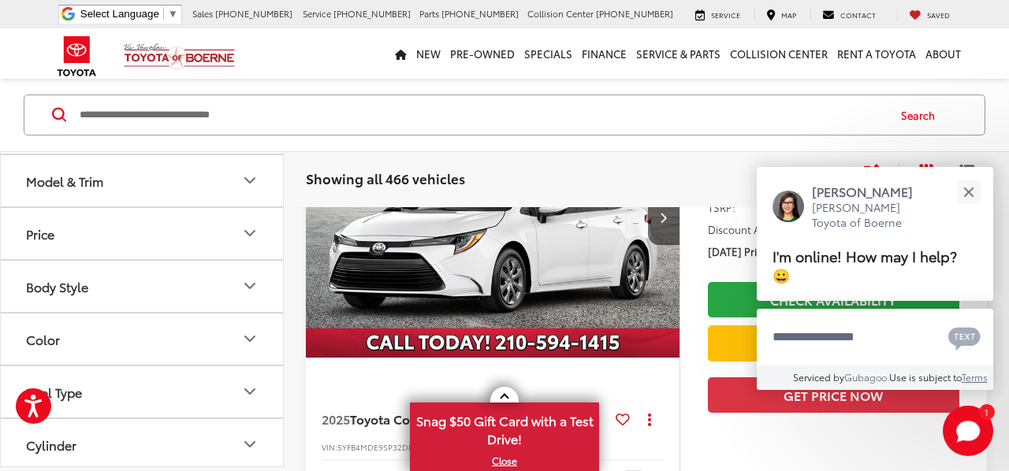
click at [251, 183] on icon "Model & Trim" at bounding box center [249, 180] width 19 height 19
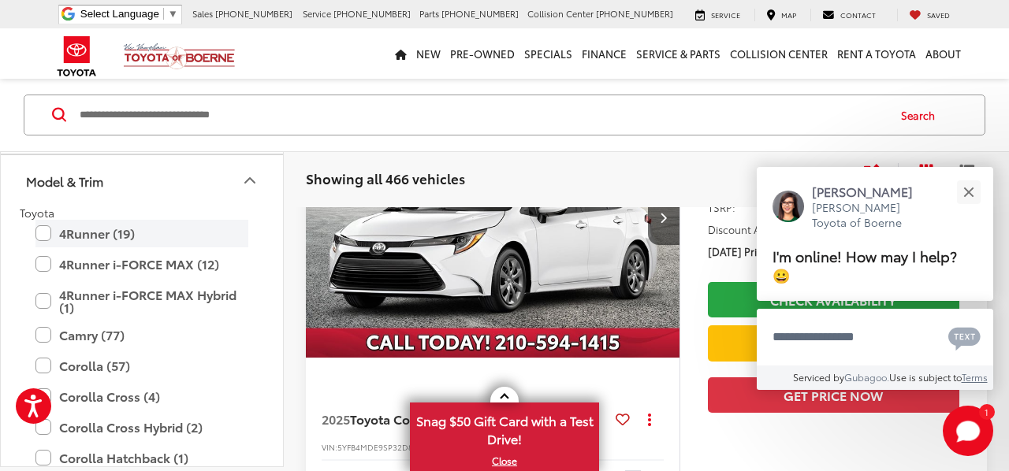
click at [39, 230] on label "4Runner (19)" at bounding box center [141, 233] width 213 height 28
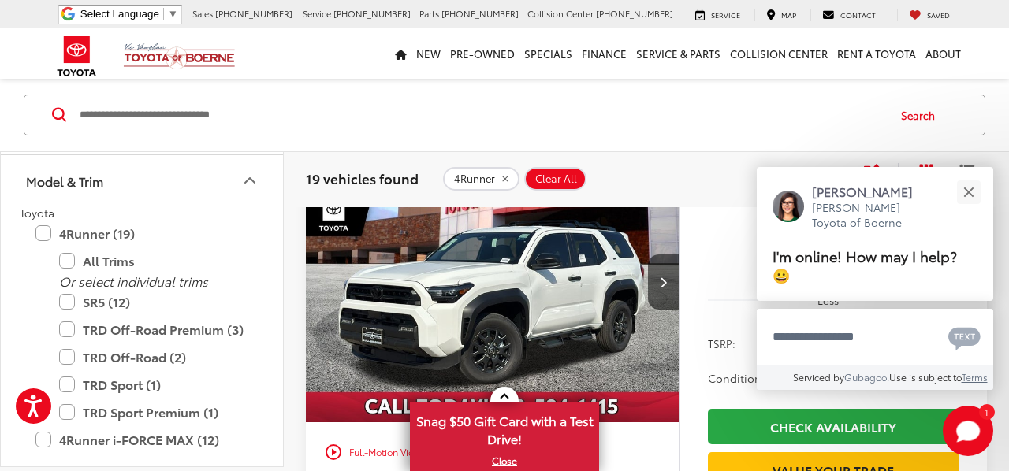
scroll to position [1370, 0]
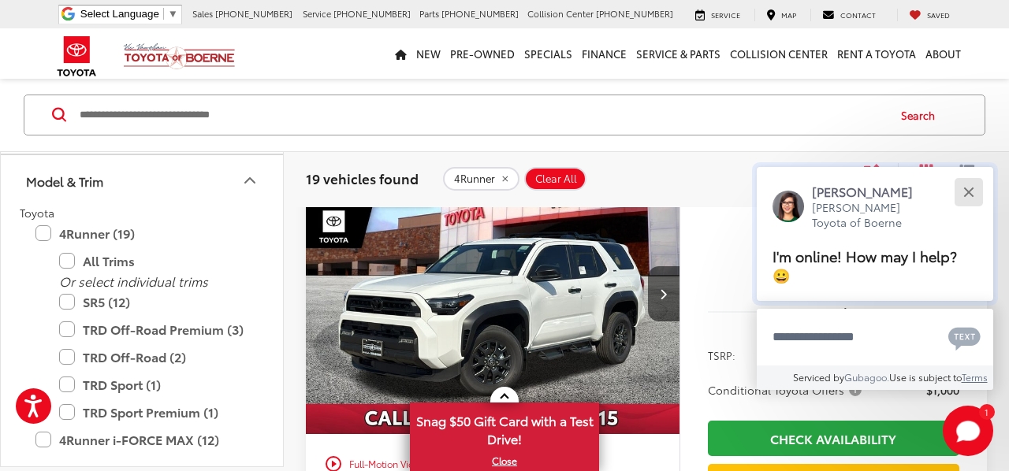
click at [961, 209] on button "Close" at bounding box center [968, 192] width 34 height 34
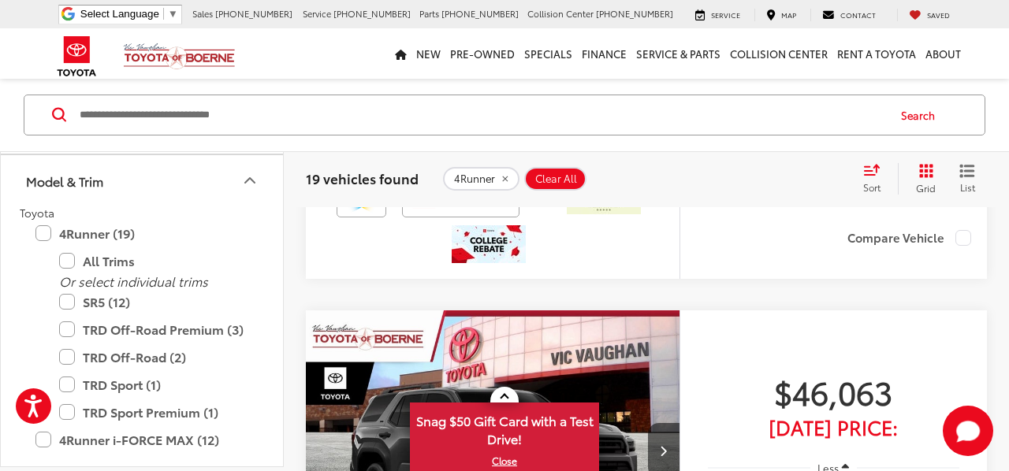
scroll to position [4350, 0]
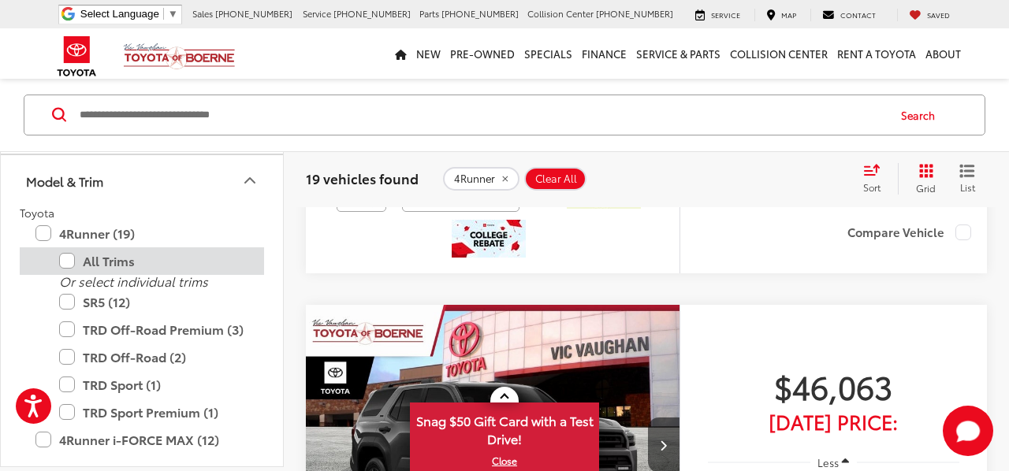
click at [65, 261] on label "All Trims" at bounding box center [153, 261] width 189 height 28
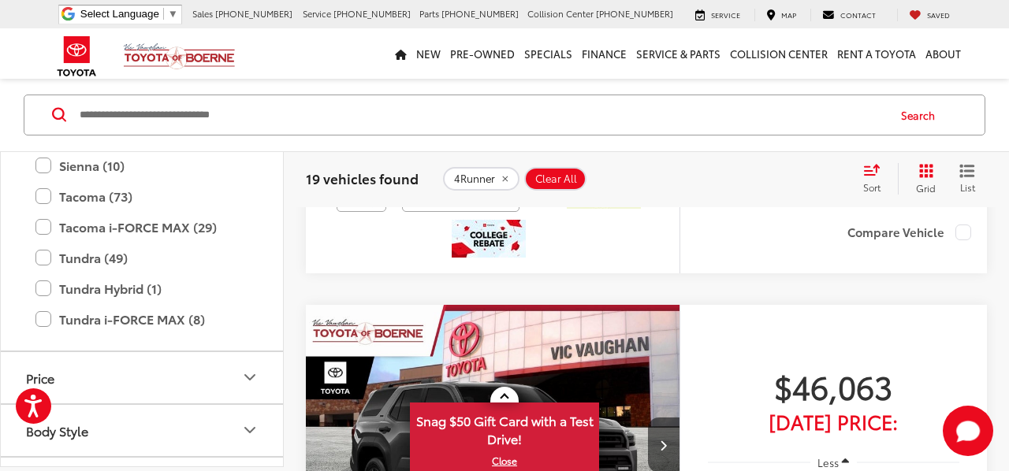
scroll to position [843, 0]
click at [48, 226] on label "Tacoma i-FORCE MAX (29)" at bounding box center [141, 226] width 213 height 28
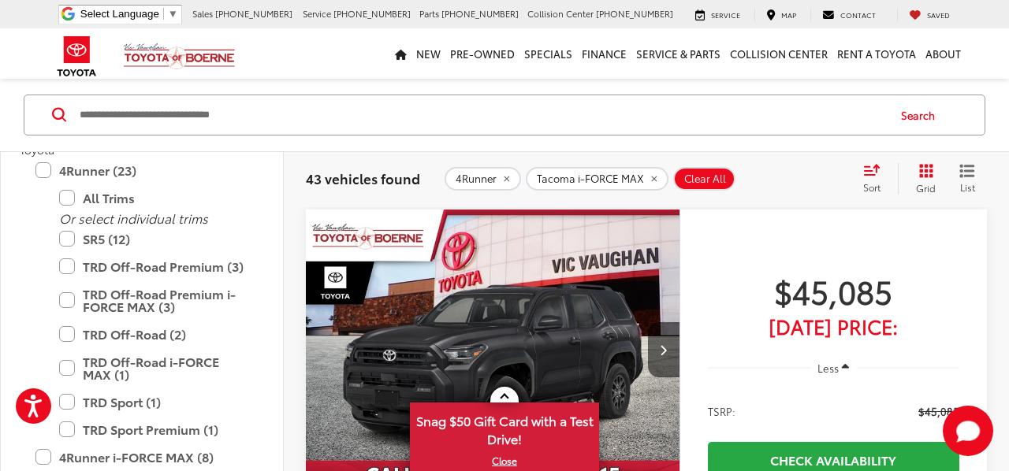
scroll to position [161, 0]
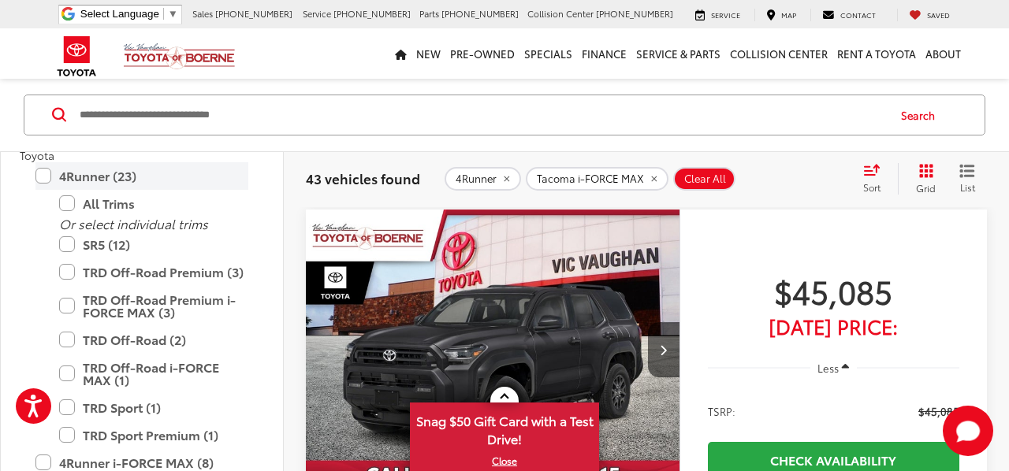
click at [39, 176] on label "4Runner (23)" at bounding box center [141, 176] width 213 height 28
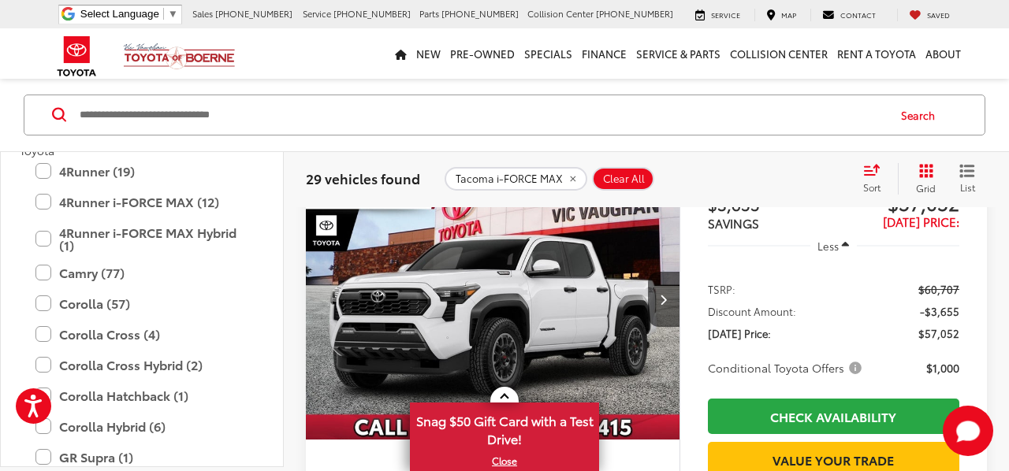
scroll to position [5883, 0]
